Goal: Navigation & Orientation: Find specific page/section

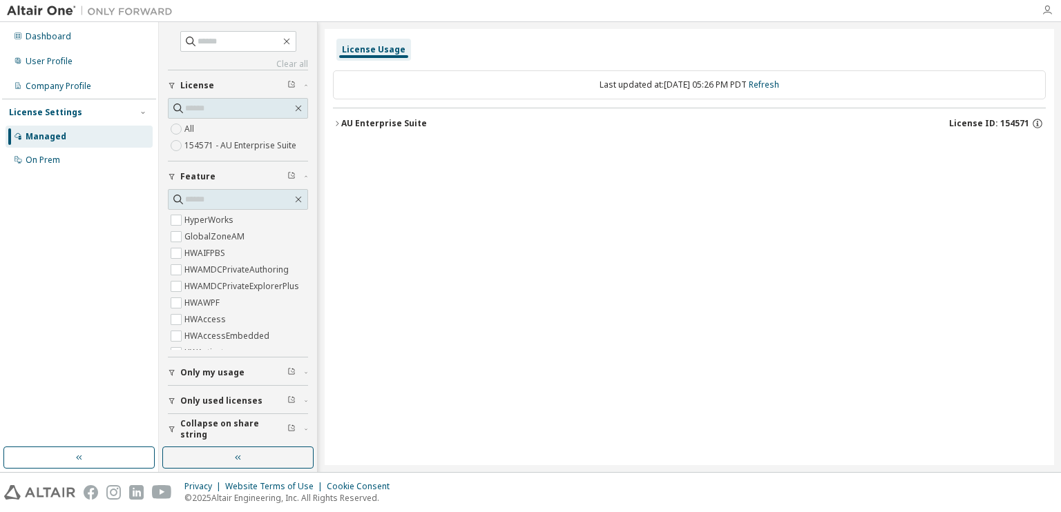
click at [1043, 10] on icon "button" at bounding box center [1046, 10] width 11 height 11
